Goal: Task Accomplishment & Management: Complete application form

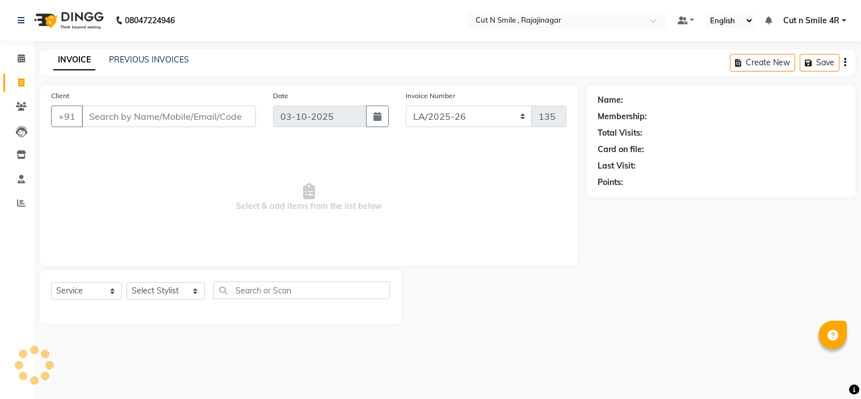
select select "7187"
select select "service"
click at [171, 125] on input "Client" at bounding box center [169, 117] width 174 height 22
type input "8"
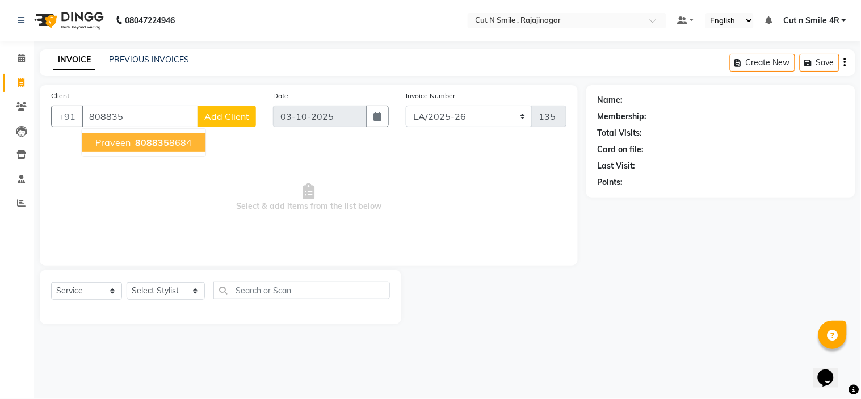
click at [166, 141] on span "808835" at bounding box center [152, 142] width 34 height 11
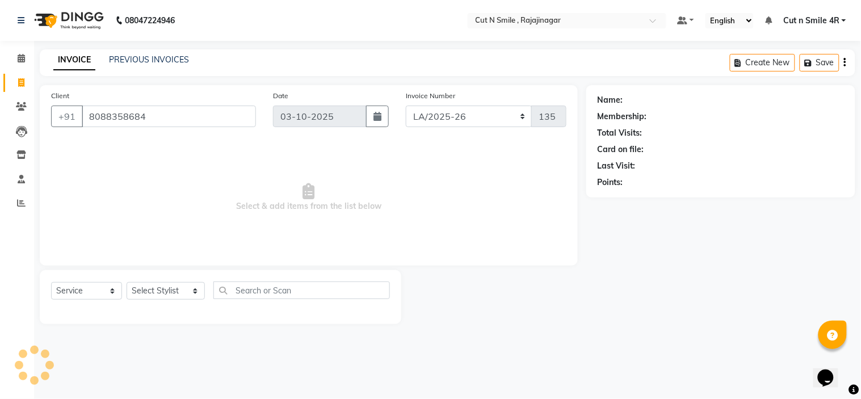
type input "8088358684"
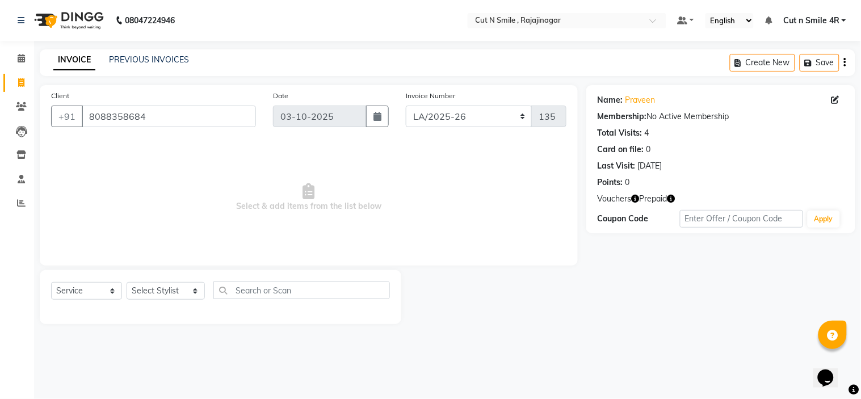
click at [659, 200] on span "Prepaid" at bounding box center [654, 199] width 28 height 12
click at [665, 202] on span "Prepaid" at bounding box center [654, 199] width 28 height 12
click at [651, 201] on span "Prepaid" at bounding box center [654, 199] width 28 height 12
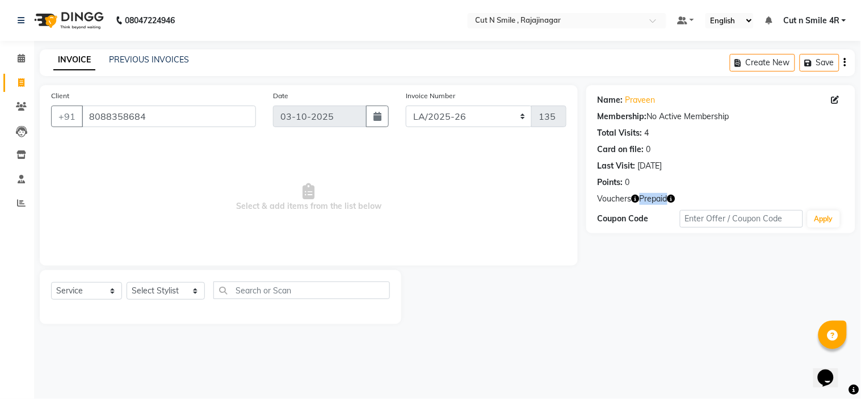
click at [651, 201] on span "Prepaid" at bounding box center [654, 199] width 28 height 12
click at [623, 205] on div "Name: Praveen Membership: No Active Membership Total Visits: 4 Card on file: 0 …" at bounding box center [720, 159] width 269 height 148
click at [623, 201] on span "Vouchers" at bounding box center [615, 199] width 34 height 12
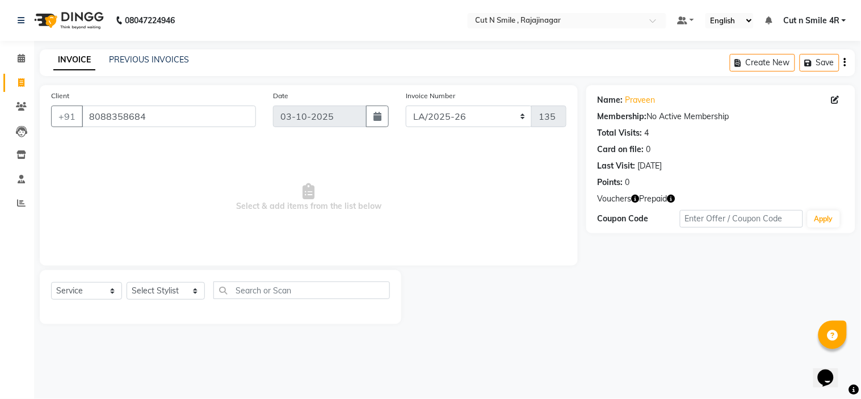
click at [653, 199] on span "Prepaid" at bounding box center [654, 199] width 28 height 12
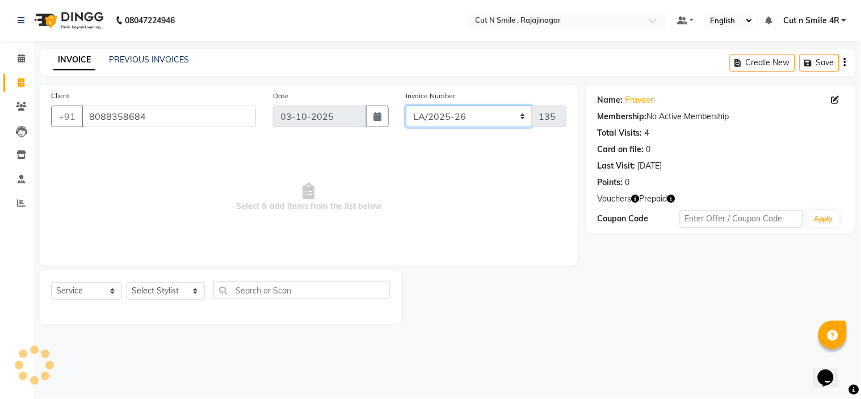
click at [471, 115] on select "[PERSON_NAME]/25-26 LA/2025-26 SH/25 CH/25 SA/25" at bounding box center [469, 117] width 127 height 22
select select "7182"
click at [406, 106] on select "[PERSON_NAME]/25-26 LA/2025-26 SH/25 CH/25 SA/25" at bounding box center [469, 117] width 127 height 22
type input "1126"
click at [198, 289] on div "Select Service Product Membership Package Voucher Prepaid Gift Card Select Styl…" at bounding box center [220, 294] width 339 height 27
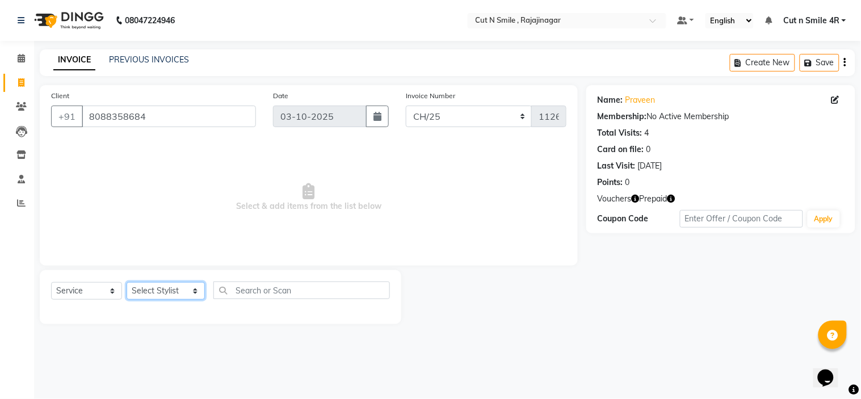
click at [184, 291] on select "Select Stylist [PERSON_NAME] Ammu 3R [PERSON_NAME] VN [PERSON_NAME] 3R [PERSON_…" at bounding box center [166, 291] width 78 height 18
click at [127, 283] on select "Select Stylist [PERSON_NAME] Ammu 3R [PERSON_NAME] VN [PERSON_NAME] 3R [PERSON_…" at bounding box center [166, 291] width 78 height 18
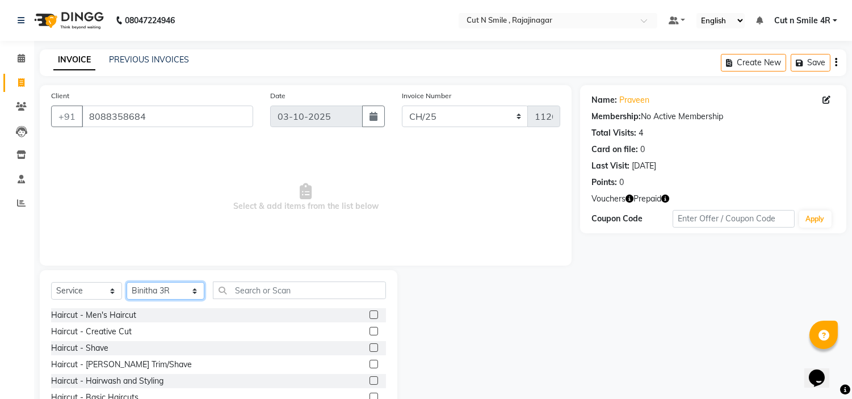
click at [180, 295] on select "Select Stylist [PERSON_NAME] Ammu 3R [PERSON_NAME] VN [PERSON_NAME] 3R [PERSON_…" at bounding box center [166, 291] width 78 height 18
select select "58637"
click at [127, 283] on select "Select Stylist [PERSON_NAME] Ammu 3R [PERSON_NAME] VN [PERSON_NAME] 3R [PERSON_…" at bounding box center [166, 291] width 78 height 18
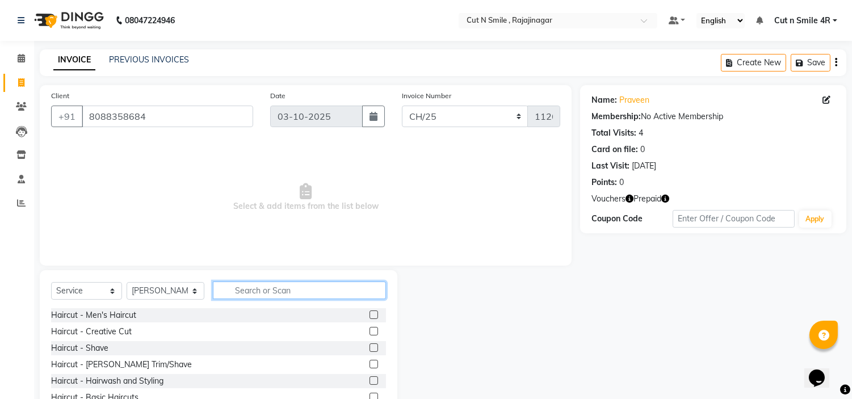
click at [259, 292] on input "text" at bounding box center [299, 290] width 173 height 18
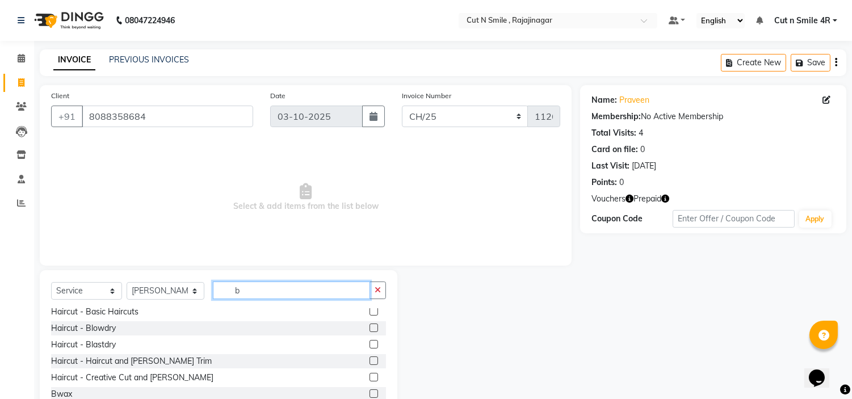
scroll to position [20, 0]
type input "b"
click at [369, 359] on label at bounding box center [373, 360] width 9 height 9
click at [369, 359] on input "checkbox" at bounding box center [372, 360] width 7 height 7
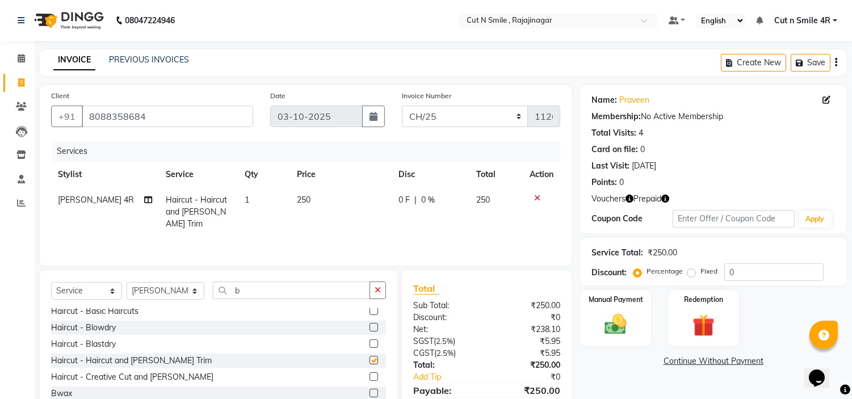
checkbox input "false"
click at [309, 201] on td "250" at bounding box center [341, 211] width 102 height 49
select select "58637"
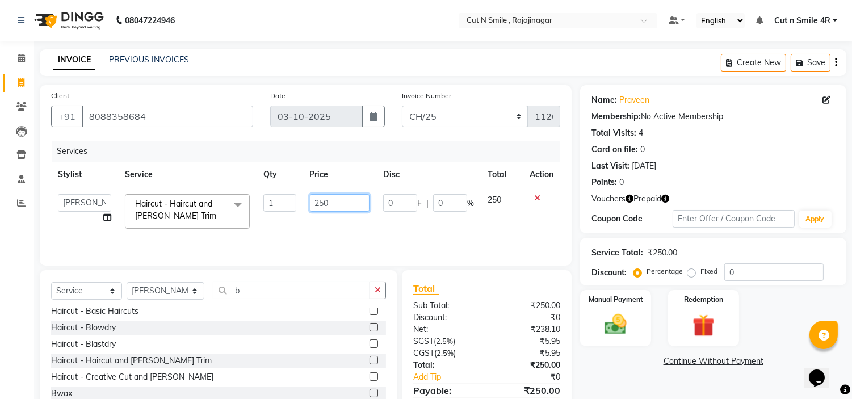
click at [315, 205] on input "250" at bounding box center [340, 203] width 60 height 18
click at [332, 202] on input "250" at bounding box center [340, 203] width 60 height 18
type input "2"
type input "300"
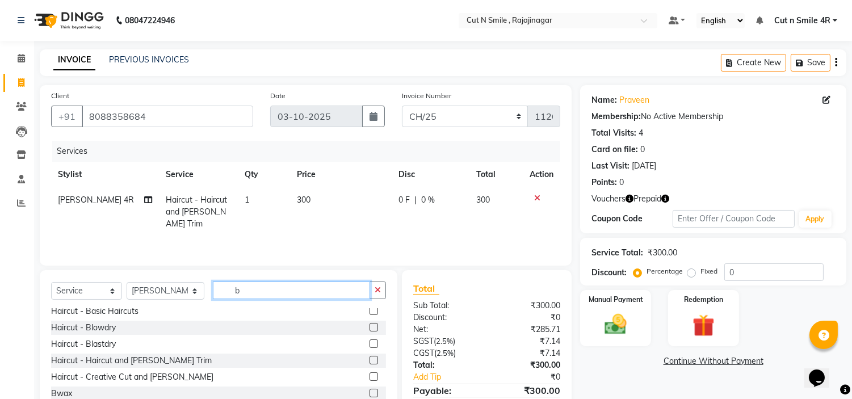
click at [250, 292] on input "b" at bounding box center [291, 290] width 157 height 18
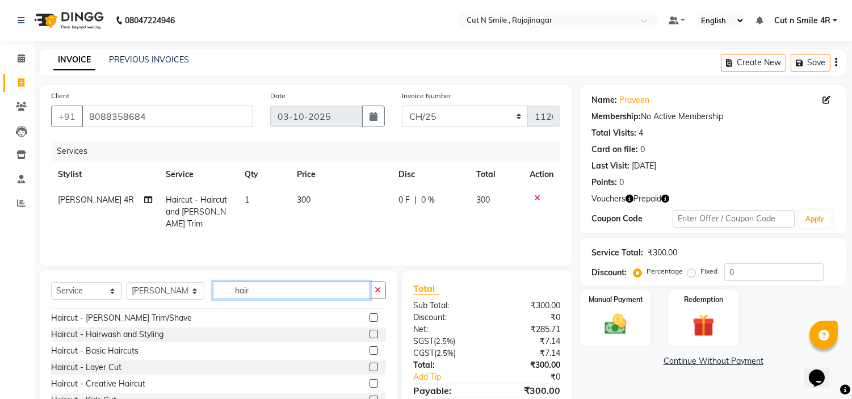
scroll to position [47, 0]
click at [257, 295] on input "hair" at bounding box center [291, 290] width 157 height 18
type input "hair col"
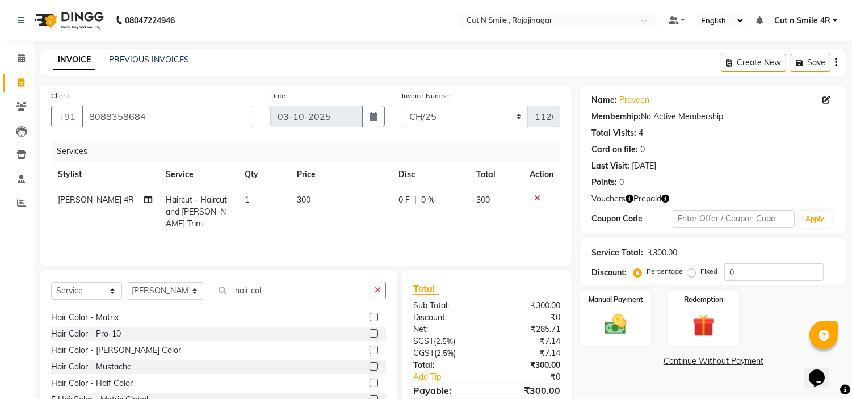
click at [369, 350] on label at bounding box center [373, 350] width 9 height 9
click at [369, 350] on input "checkbox" at bounding box center [372, 350] width 7 height 7
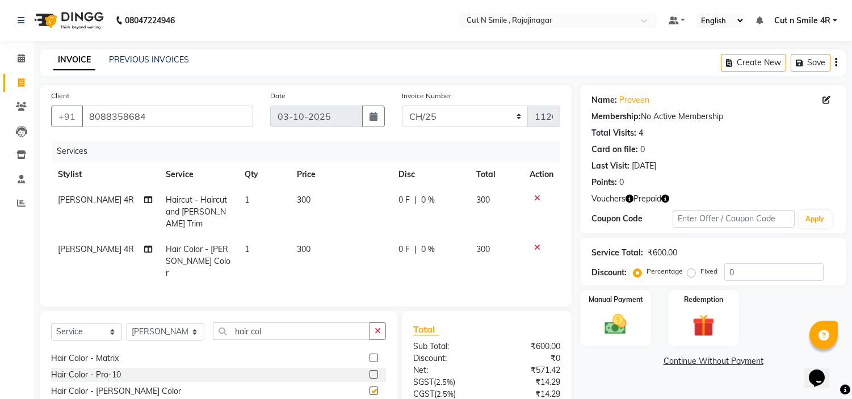
checkbox input "false"
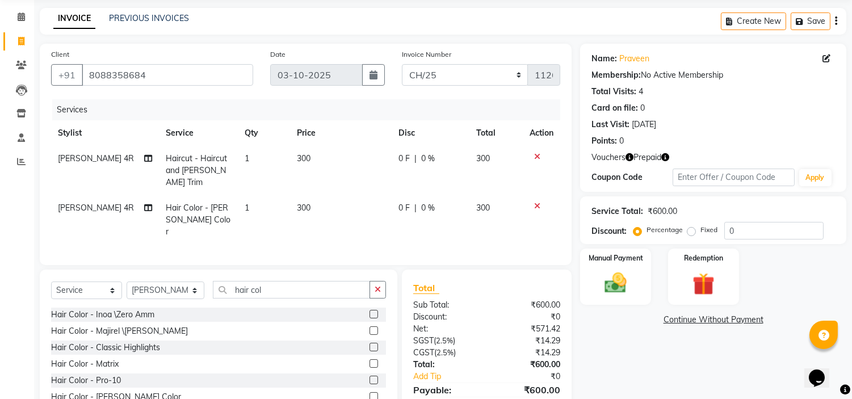
scroll to position [42, 0]
click at [369, 326] on label at bounding box center [373, 330] width 9 height 9
click at [369, 327] on input "checkbox" at bounding box center [372, 330] width 7 height 7
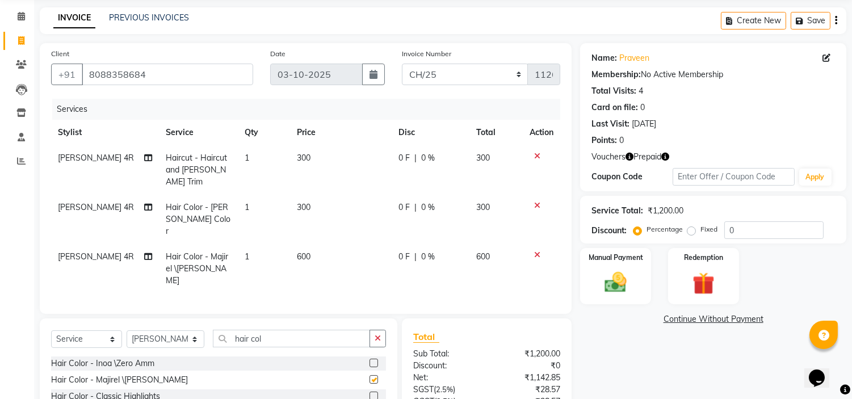
checkbox input "false"
click at [314, 244] on td "600" at bounding box center [341, 268] width 102 height 49
select select "58637"
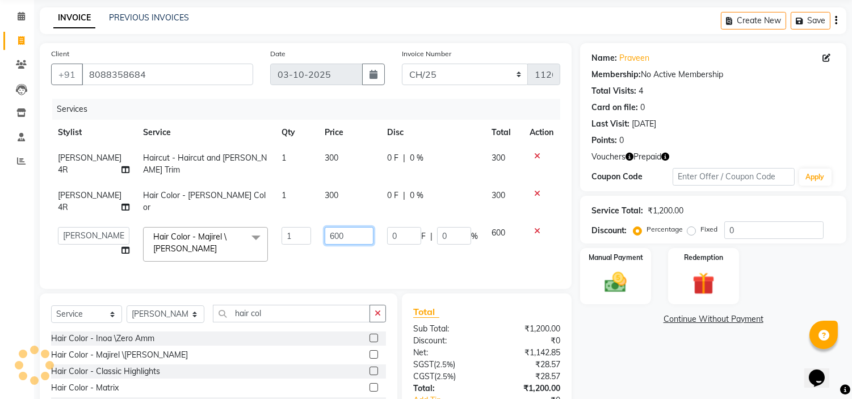
click at [335, 227] on input "600" at bounding box center [349, 236] width 49 height 18
type input "6"
type input "700"
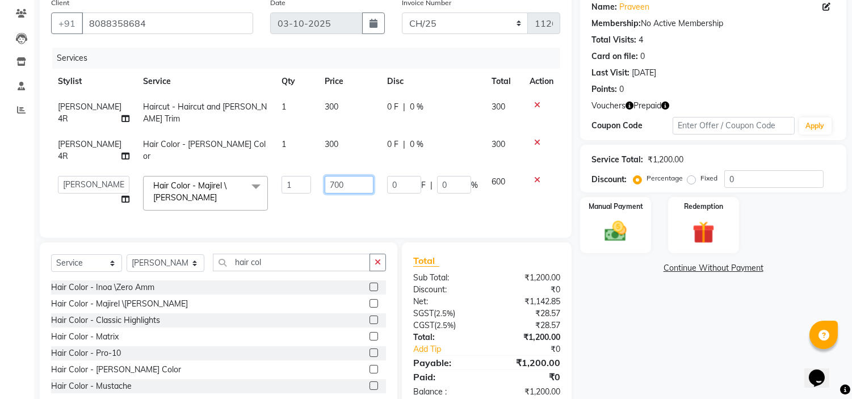
scroll to position [94, 0]
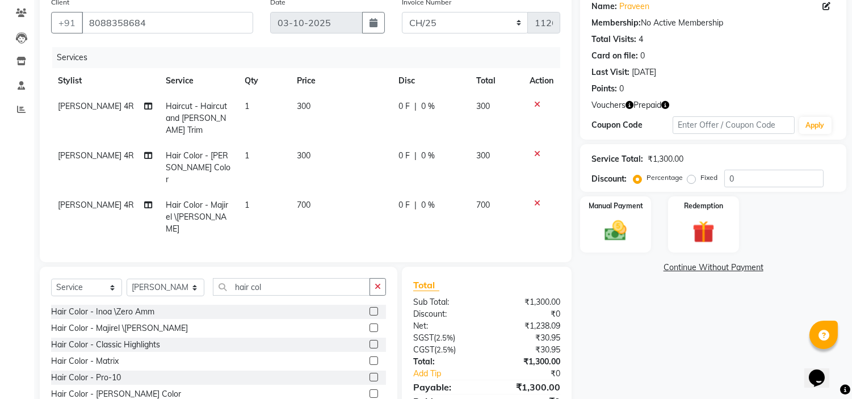
click at [327, 143] on td "300" at bounding box center [341, 167] width 102 height 49
select select "58637"
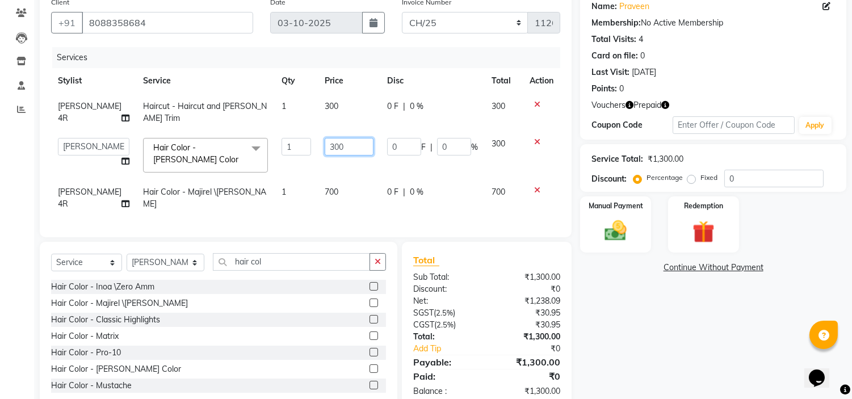
click at [343, 138] on input "300" at bounding box center [349, 147] width 49 height 18
type input "3"
type input "300"
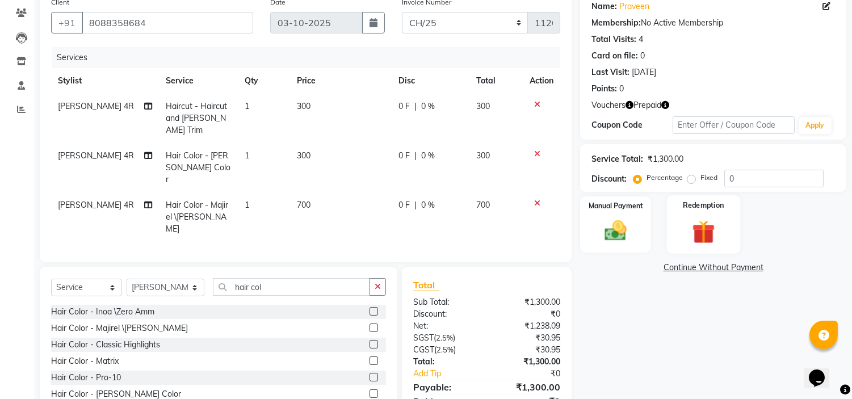
click at [704, 238] on img at bounding box center [702, 232] width 37 height 28
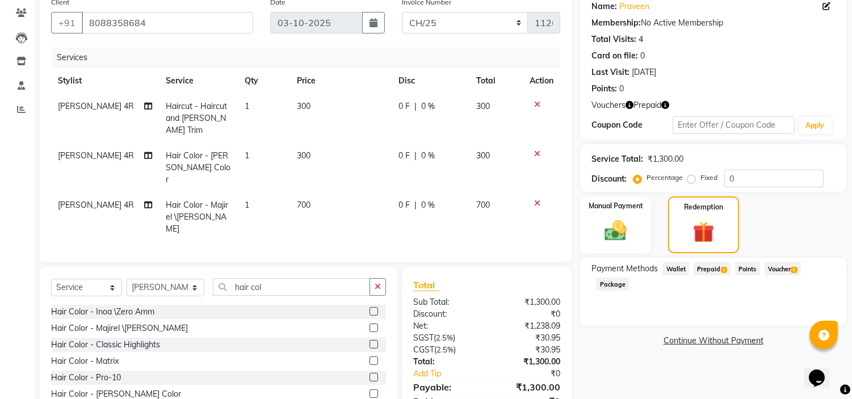
click at [718, 267] on span "Prepaid 1" at bounding box center [712, 268] width 37 height 13
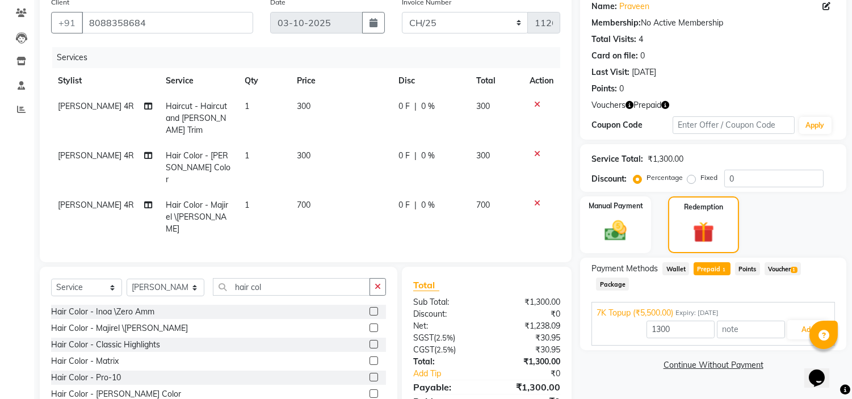
scroll to position [120, 0]
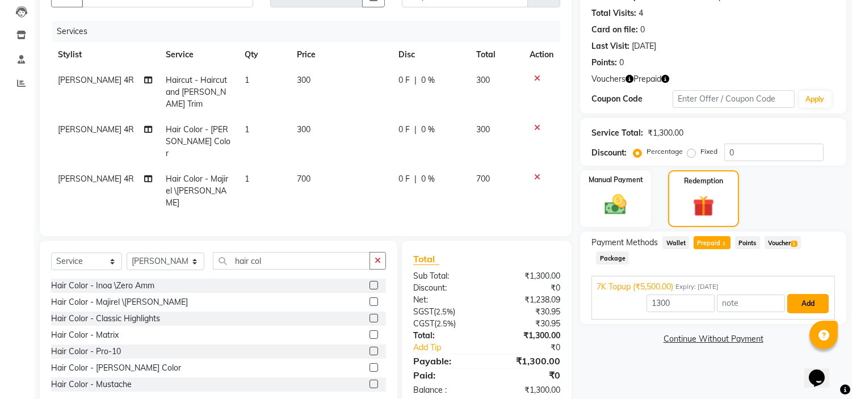
click at [805, 305] on button "Add" at bounding box center [807, 303] width 41 height 19
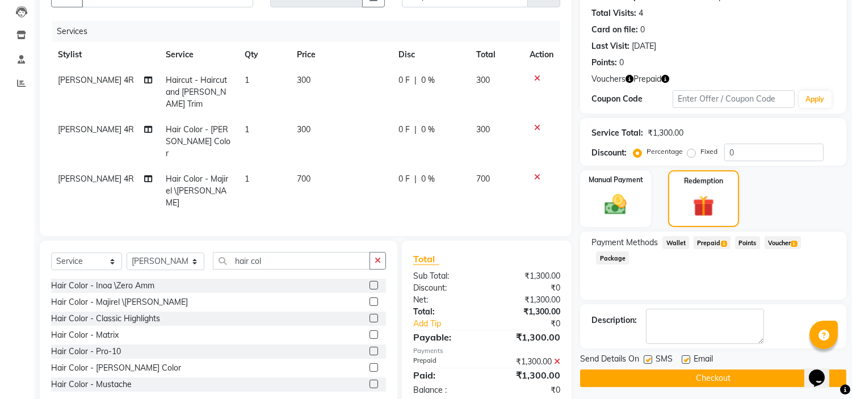
click at [757, 372] on button "Checkout" at bounding box center [713, 378] width 266 height 18
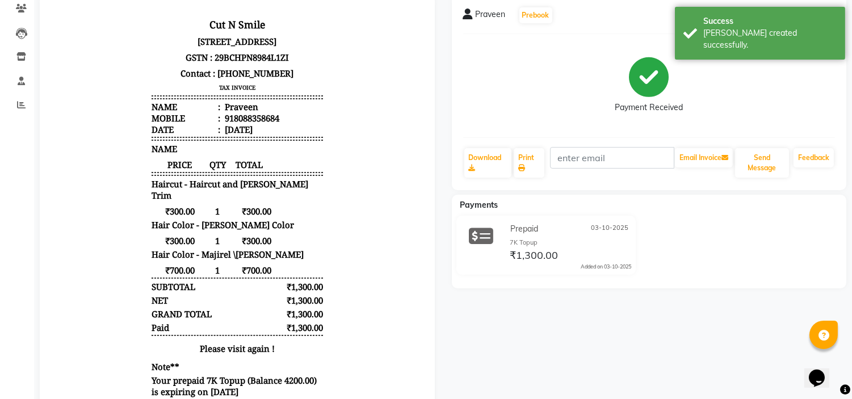
scroll to position [99, 0]
click at [530, 157] on link "Print" at bounding box center [529, 163] width 31 height 30
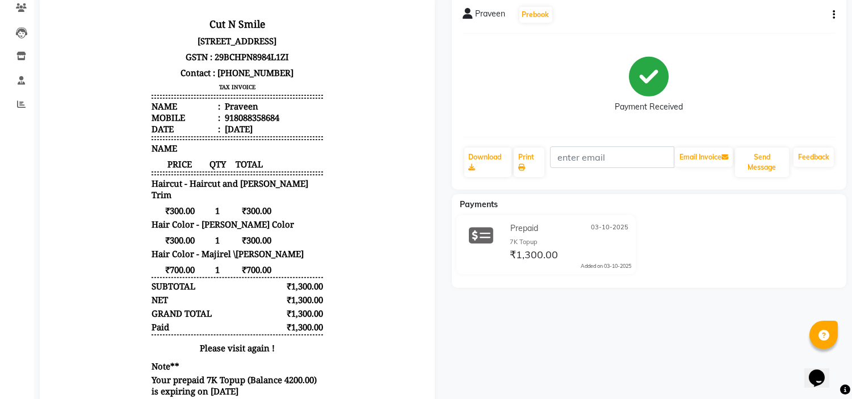
click at [114, 182] on body "Cut N Smile [STREET_ADDRESS] GSTN : 29BCHPN8984L1ZI Contact : [PHONE_NUMBER] TA…" at bounding box center [237, 220] width 363 height 421
click at [531, 165] on link "Print" at bounding box center [529, 163] width 31 height 30
click at [67, 283] on body "Cut N Smile [STREET_ADDRESS] GSTN : 29BCHPN8984L1ZI Contact : [PHONE_NUMBER] TA…" at bounding box center [237, 220] width 363 height 421
click at [832, 9] on button "button" at bounding box center [831, 15] width 7 height 12
click at [509, 236] on div "Prepaid [DATE]" at bounding box center [569, 229] width 124 height 18
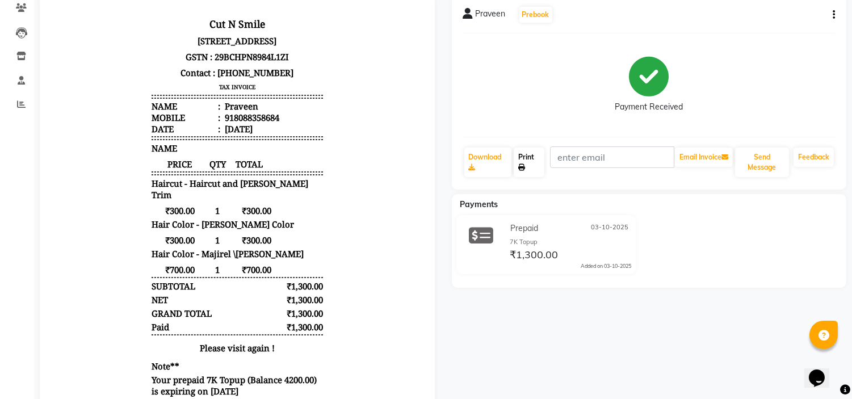
click at [526, 159] on link "Print" at bounding box center [529, 163] width 31 height 30
click at [32, 230] on div at bounding box center [237, 218] width 412 height 448
click at [480, 227] on icon at bounding box center [481, 236] width 24 height 22
click at [493, 162] on link "Download" at bounding box center [487, 163] width 47 height 30
click at [525, 166] on icon at bounding box center [521, 167] width 7 height 7
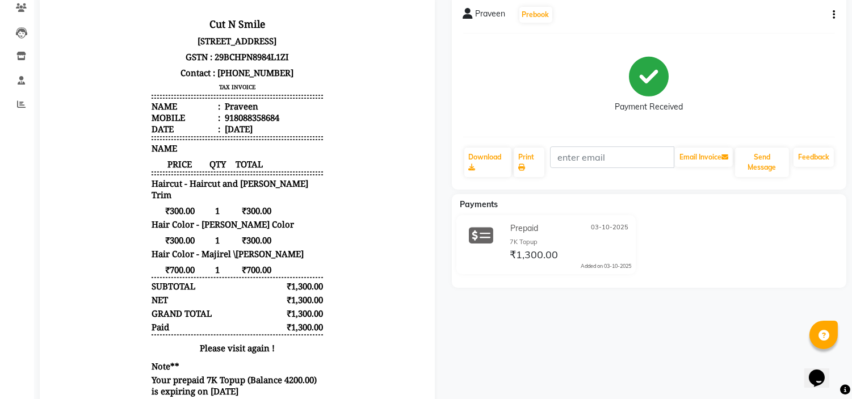
click at [51, 217] on html "Cut N Smile [STREET_ADDRESS] GSTN : 29BCHPN8984L1ZI Contact : [PHONE_NUMBER] TA…" at bounding box center [237, 221] width 372 height 430
click at [523, 156] on link "Print" at bounding box center [529, 163] width 31 height 30
click at [124, 236] on body "Cut N Smile [STREET_ADDRESS] GSTN : 29BCHPN8984L1ZI Contact : [PHONE_NUMBER] TA…" at bounding box center [237, 220] width 363 height 421
click at [526, 162] on link "Print" at bounding box center [529, 163] width 31 height 30
click at [27, 57] on span at bounding box center [21, 56] width 20 height 13
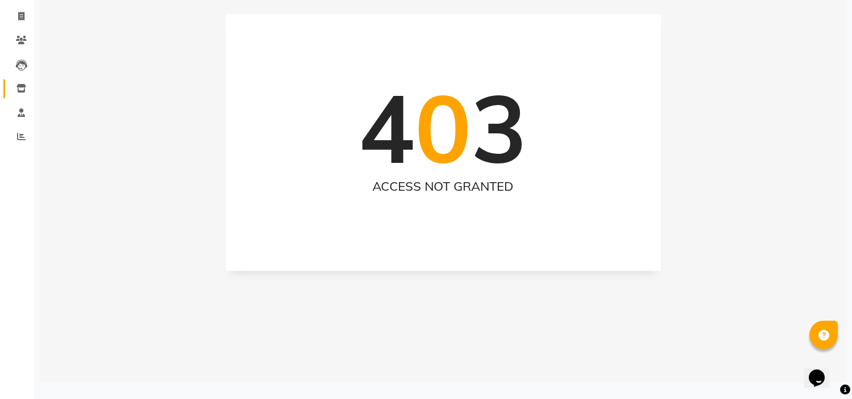
scroll to position [66, 0]
click at [20, 15] on icon at bounding box center [21, 16] width 6 height 9
select select "service"
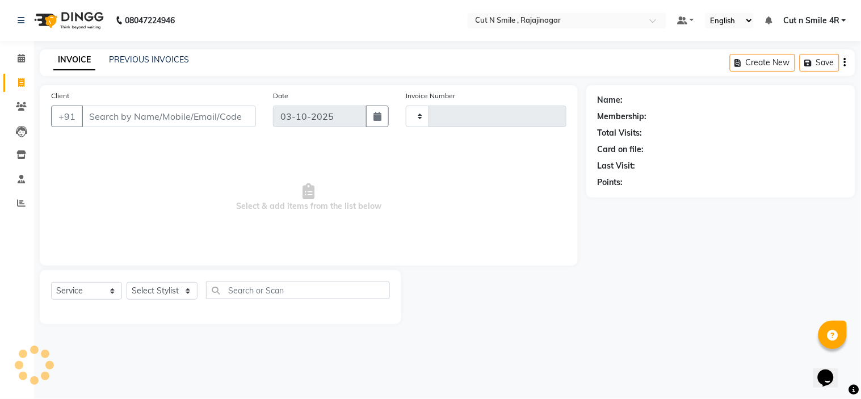
type input "136"
select select "7187"
click at [644, 120] on div "Membership:" at bounding box center [622, 117] width 49 height 12
click at [151, 57] on link "PREVIOUS INVOICES" at bounding box center [149, 59] width 80 height 10
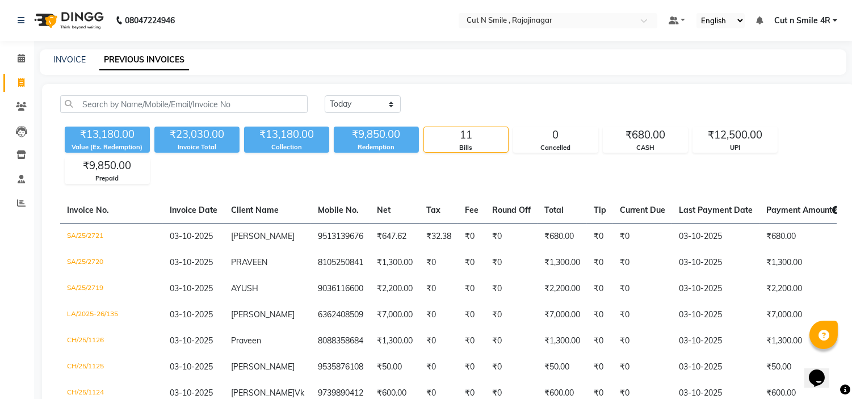
click at [127, 132] on div "₹13,180.00" at bounding box center [107, 135] width 85 height 16
click at [114, 137] on div "₹13,180.00" at bounding box center [107, 135] width 85 height 16
click at [461, 127] on div "11" at bounding box center [466, 135] width 84 height 16
drag, startPoint x: 461, startPoint y: 127, endPoint x: 469, endPoint y: 148, distance: 21.9
click at [469, 148] on div "11 Bills" at bounding box center [465, 140] width 85 height 26
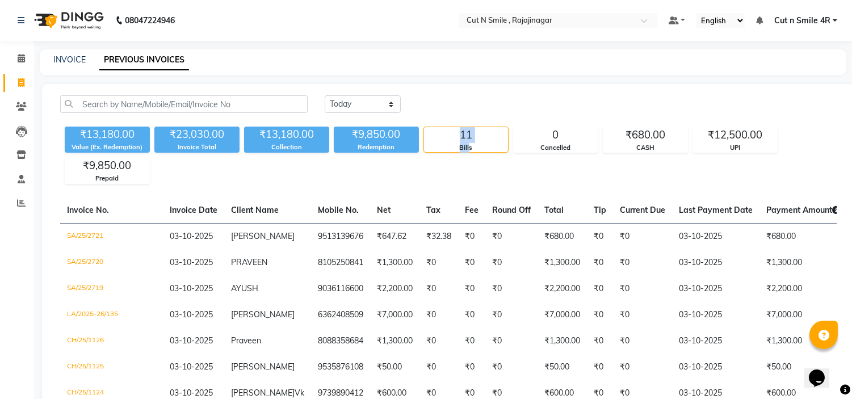
click at [469, 148] on div "Bills" at bounding box center [466, 148] width 84 height 10
click at [373, 140] on div "₹9,850.00" at bounding box center [376, 135] width 85 height 16
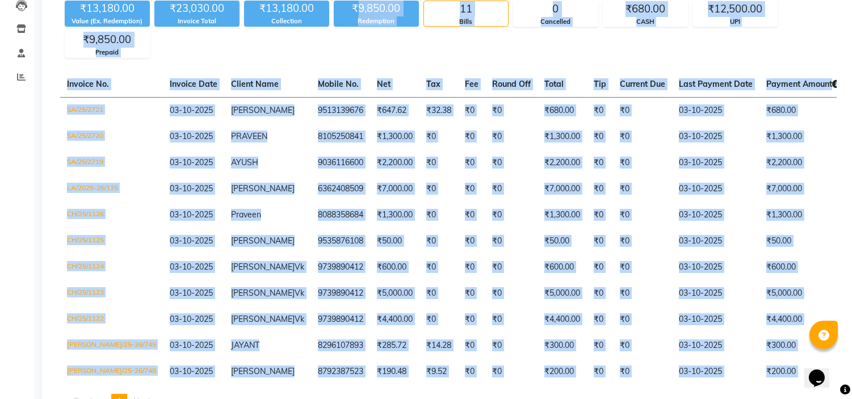
scroll to position [180, 0]
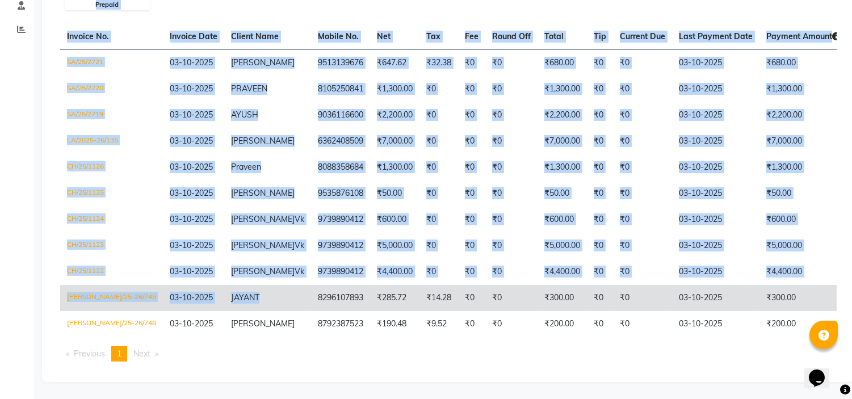
drag, startPoint x: 373, startPoint y: 140, endPoint x: 204, endPoint y: 286, distance: 222.9
click at [204, 286] on div "[DATE] [DATE] Custom Range ₹13,180.00 Value (Ex. Redemption) ₹23,030.00 Invoice…" at bounding box center [448, 146] width 813 height 472
